Goal: Task Accomplishment & Management: Complete application form

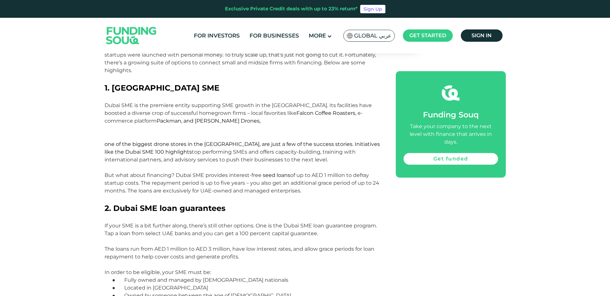
scroll to position [470, 0]
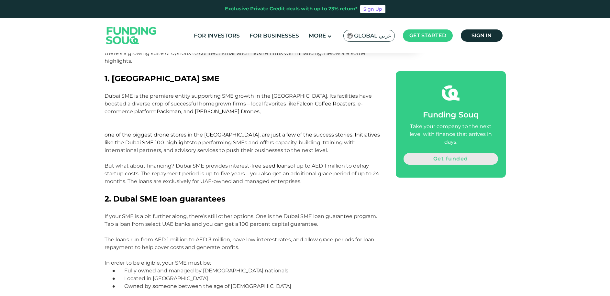
click at [458, 153] on link "Get funded" at bounding box center [450, 159] width 94 height 12
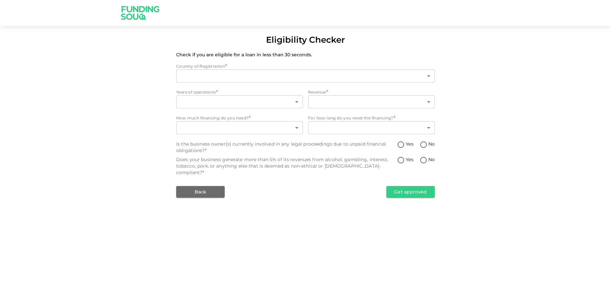
type input "1"
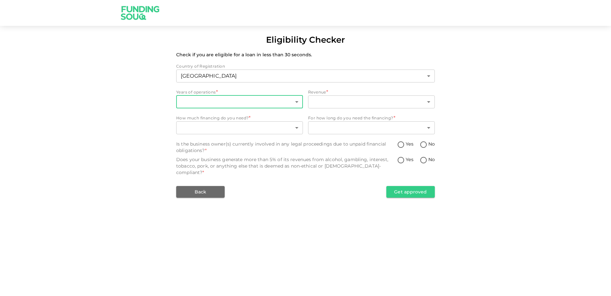
click at [228, 102] on body "Eligibility Checker Check if you are eligible for a loan in less than 30 second…" at bounding box center [305, 148] width 611 height 296
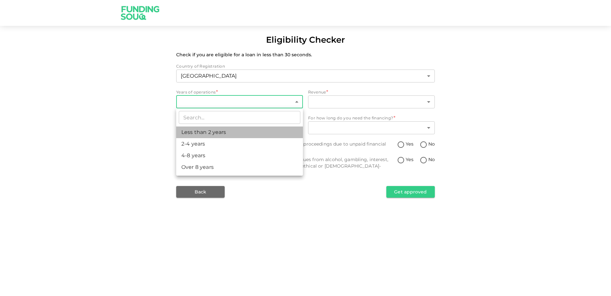
click at [208, 128] on li "Less than 2 years" at bounding box center [239, 132] width 127 height 12
type input "1"
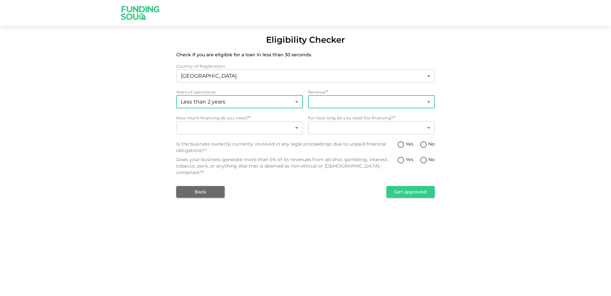
click at [338, 101] on body "Eligibility Checker Check if you are eligible for a loan in less than 30 second…" at bounding box center [305, 148] width 611 height 296
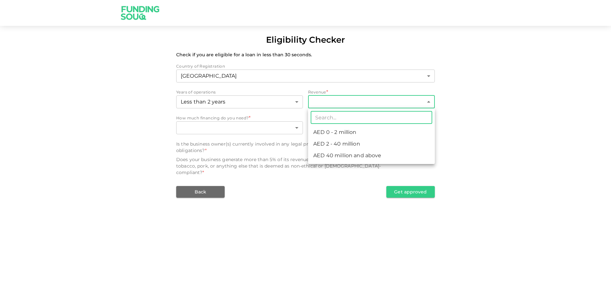
click at [342, 133] on li "AED 0 - 2 million" at bounding box center [371, 132] width 127 height 12
type input "1"
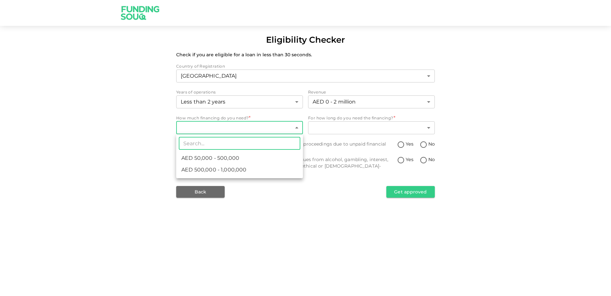
click at [257, 131] on body "Eligibility Checker Check if you are eligible for a loan in less than 30 second…" at bounding box center [305, 148] width 611 height 296
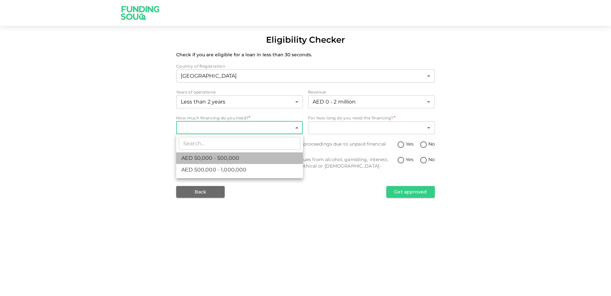
click at [227, 159] on span "AED 50,000 - 500,000" at bounding box center [210, 158] width 58 height 8
type input "1"
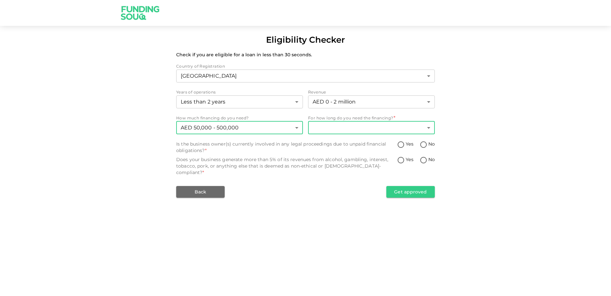
click at [349, 130] on body "Eligibility Checker Check if you are eligible for a loan in less than 30 second…" at bounding box center [305, 148] width 611 height 296
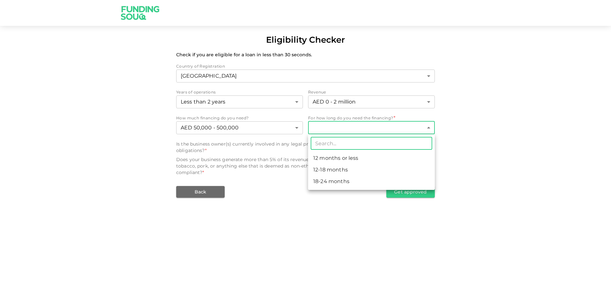
click at [335, 169] on li "12-18 months" at bounding box center [371, 170] width 127 height 12
type input "2"
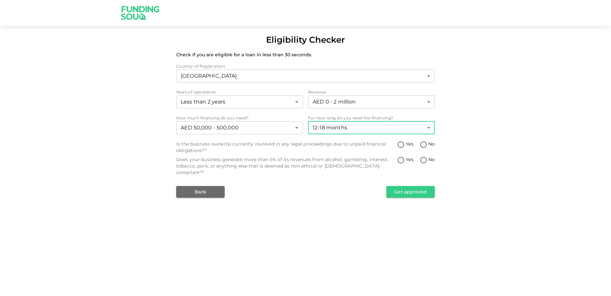
click at [425, 143] on input "No" at bounding box center [424, 145] width 10 height 9
radio input "true"
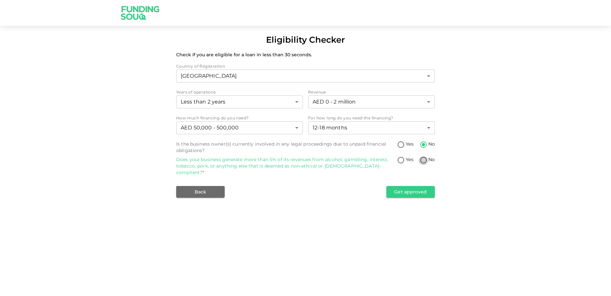
click at [425, 160] on input "No" at bounding box center [424, 160] width 10 height 9
radio input "true"
click at [416, 186] on button "Get approved" at bounding box center [410, 192] width 49 height 12
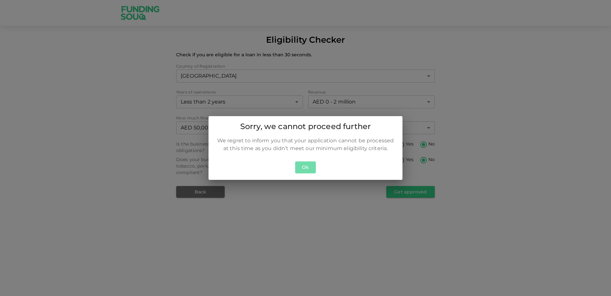
click at [307, 167] on button "Ok" at bounding box center [305, 167] width 21 height 12
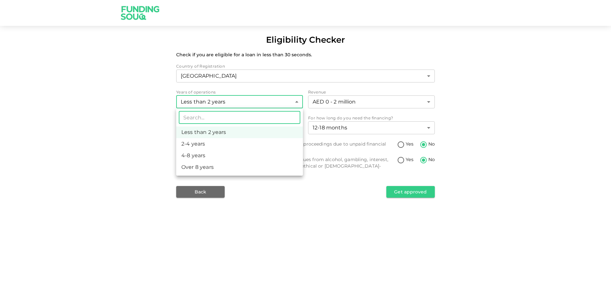
drag, startPoint x: 280, startPoint y: 103, endPoint x: 264, endPoint y: 104, distance: 15.9
click at [279, 103] on body "Eligibility Checker Check if you are eligible for a loan in less than 30 second…" at bounding box center [305, 148] width 611 height 296
drag, startPoint x: 220, startPoint y: 143, endPoint x: 224, endPoint y: 143, distance: 4.2
click at [220, 143] on li "2-4 years" at bounding box center [239, 144] width 127 height 12
type input "2"
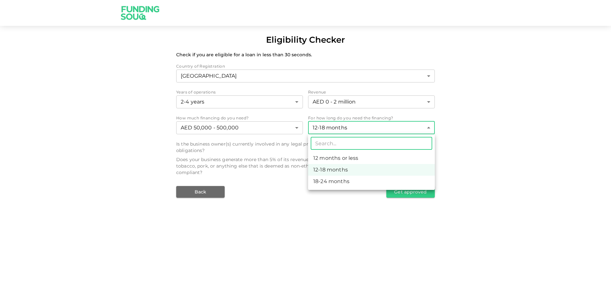
click at [416, 129] on body "Eligibility Checker Check if you are eligible for a loan in less than 30 second…" at bounding box center [305, 148] width 611 height 296
click at [344, 158] on li "12 months or less" at bounding box center [371, 158] width 127 height 12
type input "1"
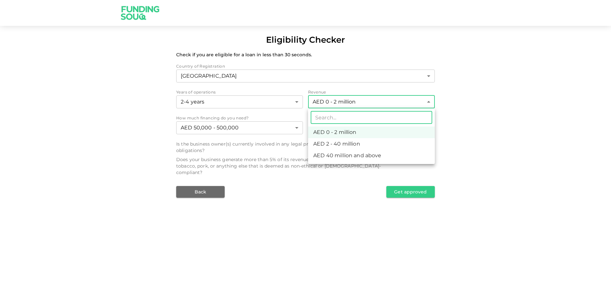
click at [405, 102] on body "Eligibility Checker Check if you are eligible for a loan in less than 30 second…" at bounding box center [305, 148] width 611 height 296
click at [359, 142] on li "AED 2 - 40 million" at bounding box center [371, 144] width 127 height 12
type input "2"
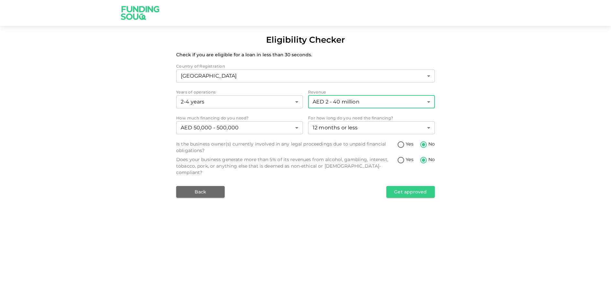
click at [408, 186] on button "Get approved" at bounding box center [410, 192] width 49 height 12
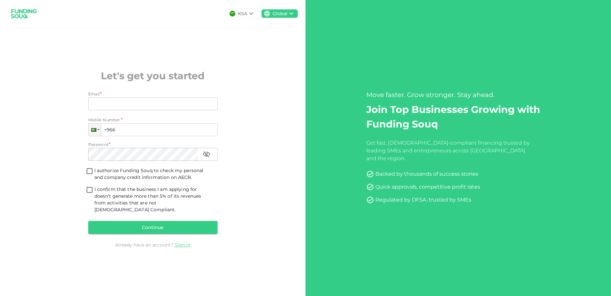
click at [252, 15] on icon at bounding box center [251, 14] width 8 height 8
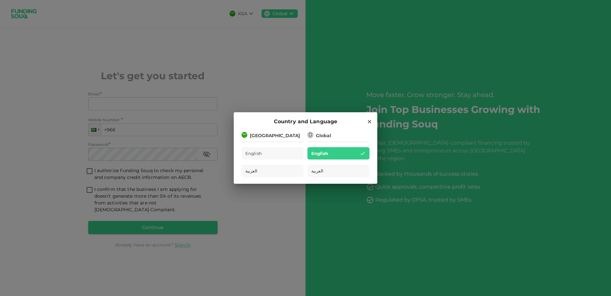
click at [316, 134] on div "Global" at bounding box center [323, 135] width 15 height 7
drag, startPoint x: 369, startPoint y: 121, endPoint x: 364, endPoint y: 122, distance: 5.3
click at [369, 121] on icon at bounding box center [370, 122] width 6 height 6
